Goal: Navigation & Orientation: Find specific page/section

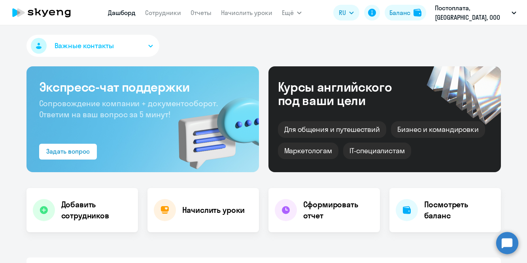
select select "30"
click at [161, 13] on link "Сотрудники" at bounding box center [163, 13] width 36 height 8
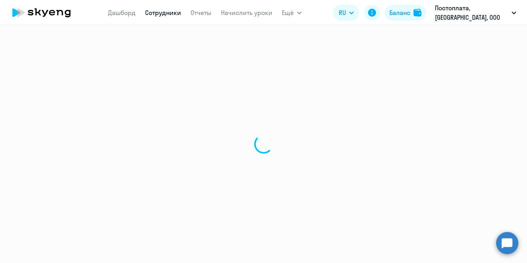
select select "30"
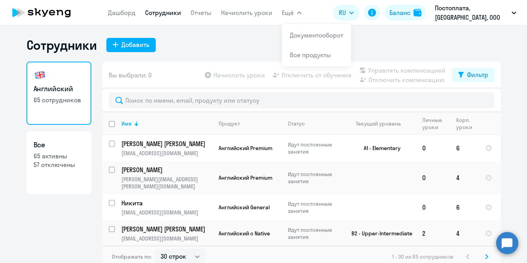
click at [258, 38] on div "Сотрудники Добавить" at bounding box center [263, 45] width 474 height 16
click at [58, 4] on icon at bounding box center [42, 13] width 70 height 20
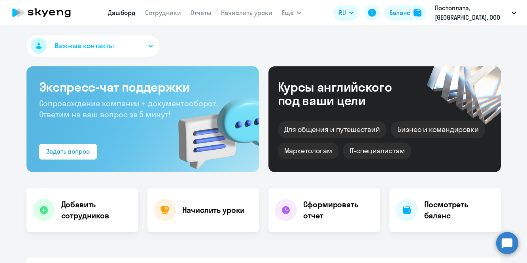
click at [50, 17] on icon at bounding box center [42, 13] width 70 height 20
select select "30"
